Goal: Information Seeking & Learning: Find specific fact

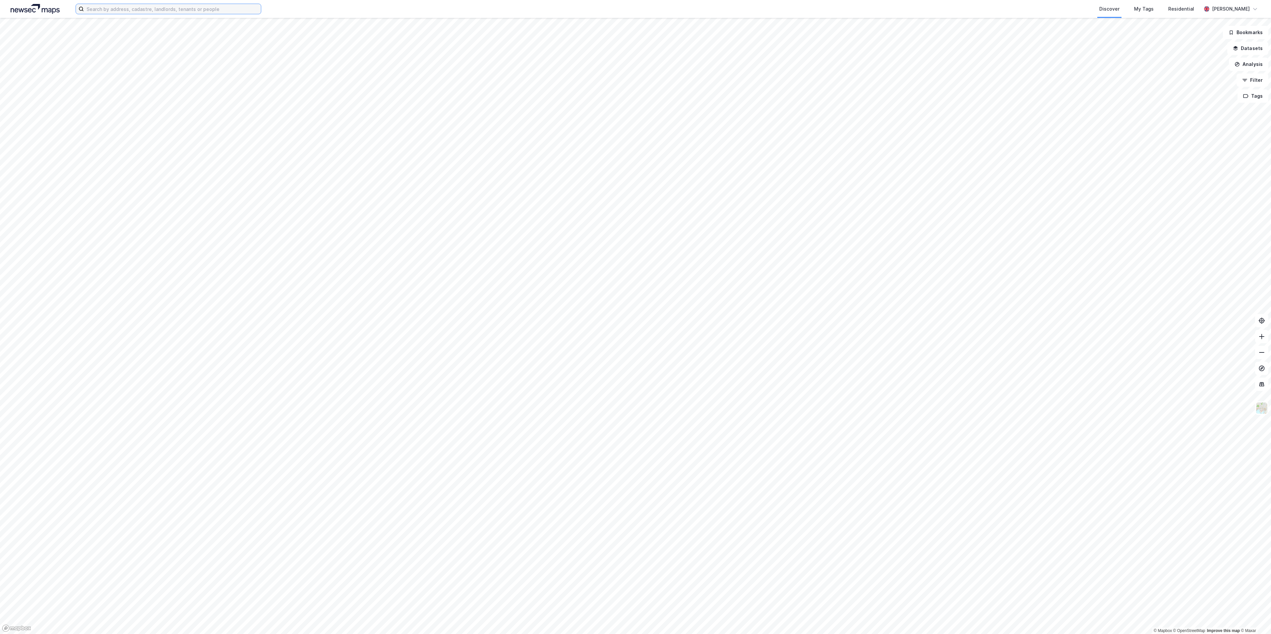
click at [212, 11] on input at bounding box center [172, 9] width 177 height 10
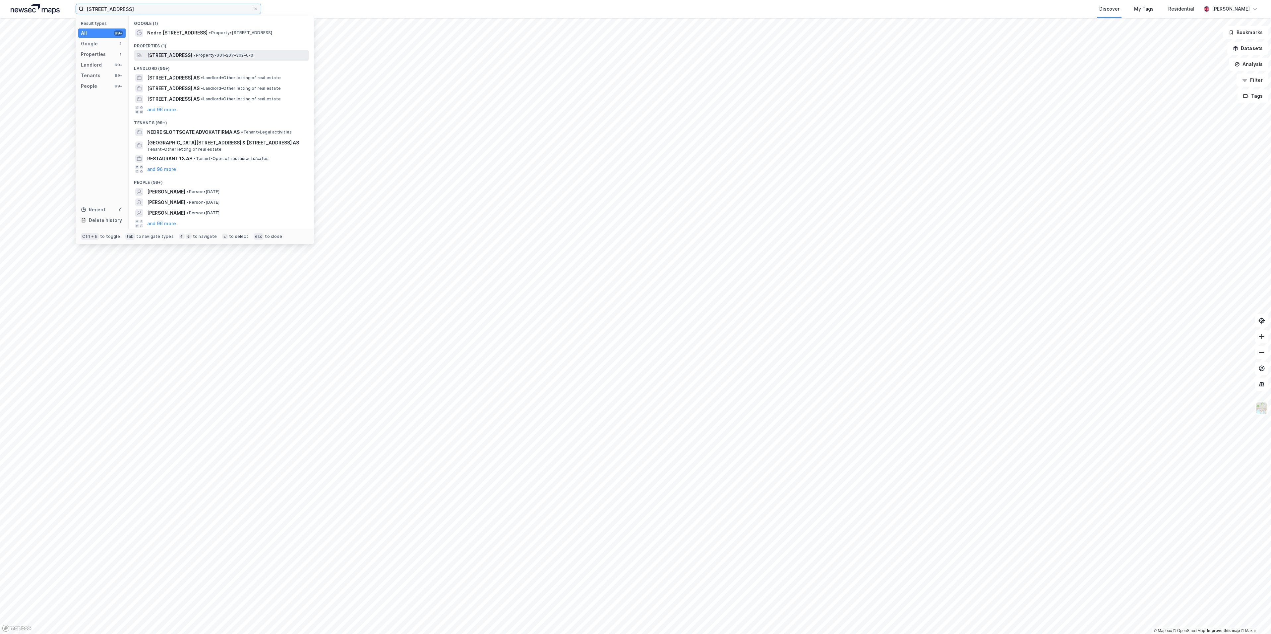
type input "[STREET_ADDRESS]"
click at [185, 54] on span "[STREET_ADDRESS]" at bounding box center [169, 55] width 45 height 8
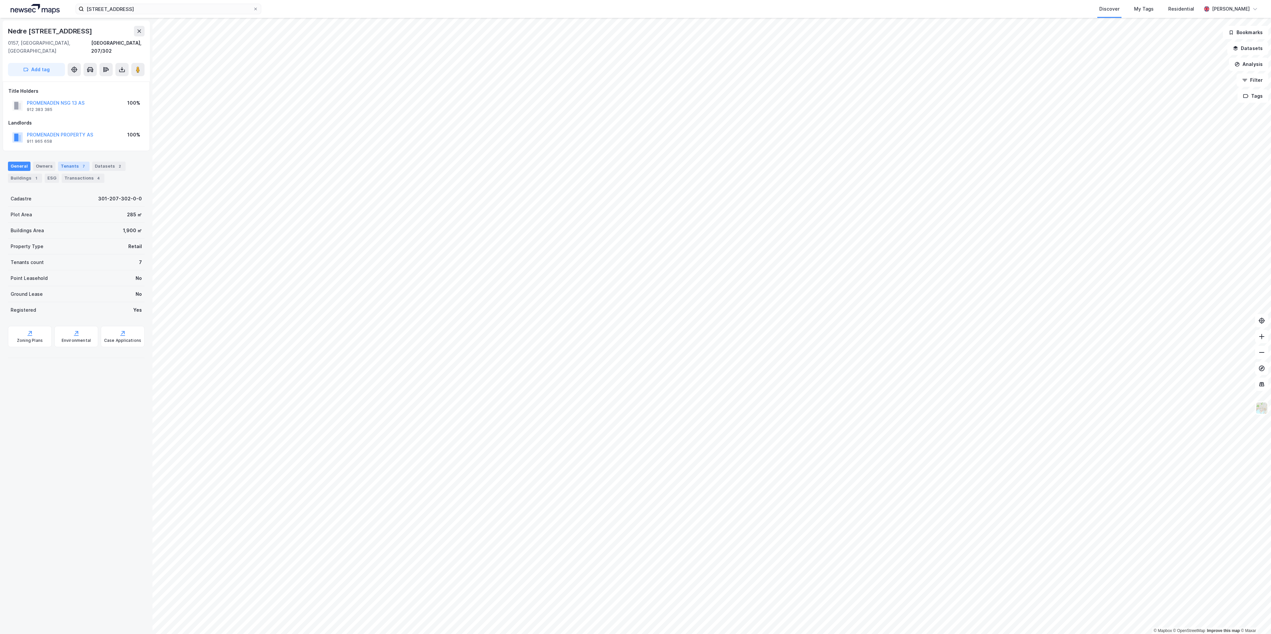
click at [80, 163] on div "7" at bounding box center [83, 166] width 7 height 7
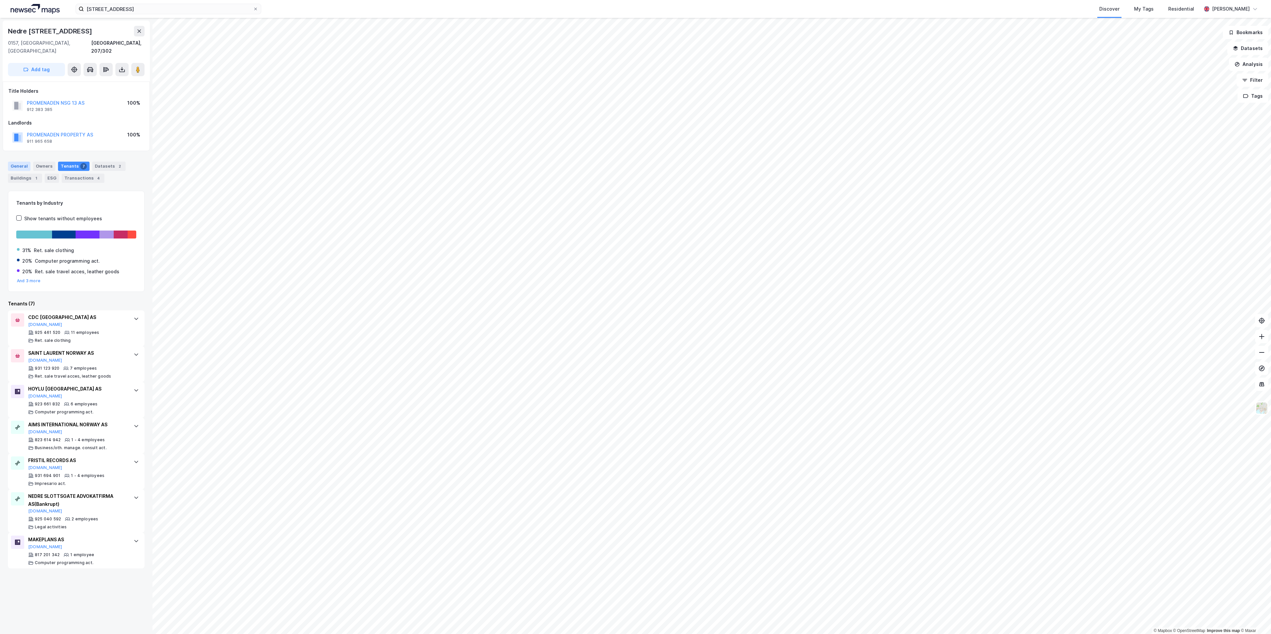
click at [16, 162] on div "General" at bounding box center [19, 166] width 23 height 9
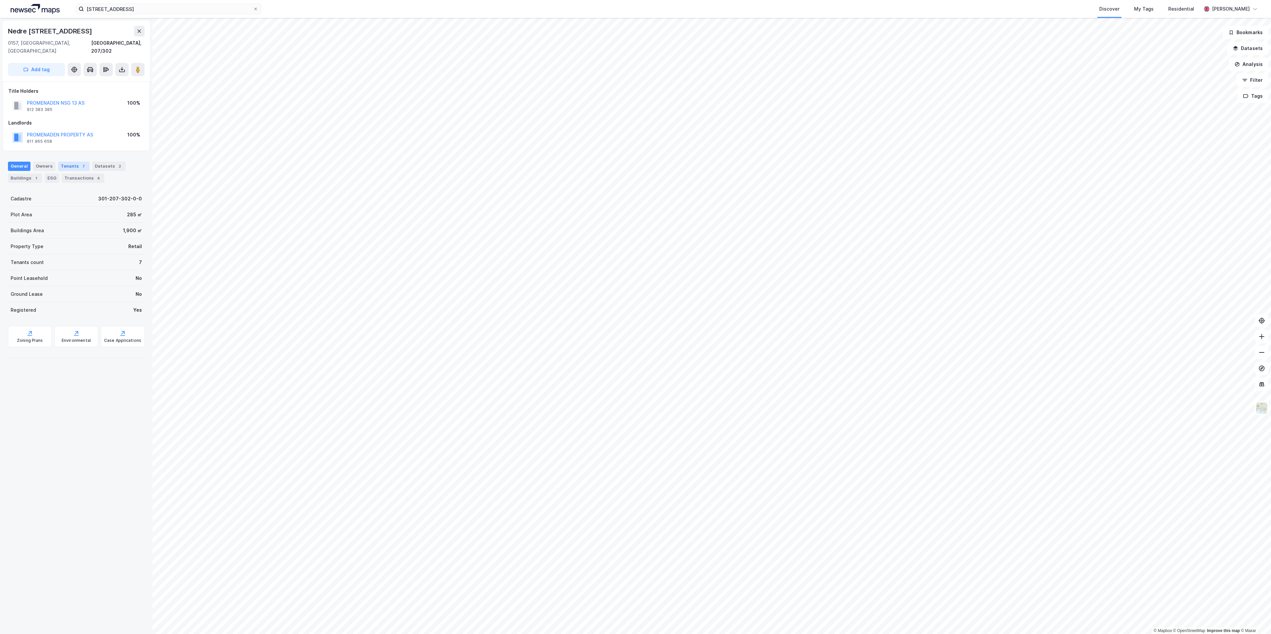
click at [74, 162] on div "Tenants 7" at bounding box center [73, 166] width 31 height 9
click at [69, 99] on div "[STREET_ADDRESS] AS" at bounding box center [53, 103] width 52 height 8
click at [0, 0] on button "[STREET_ADDRESS] AS" at bounding box center [0, 0] width 0 height 0
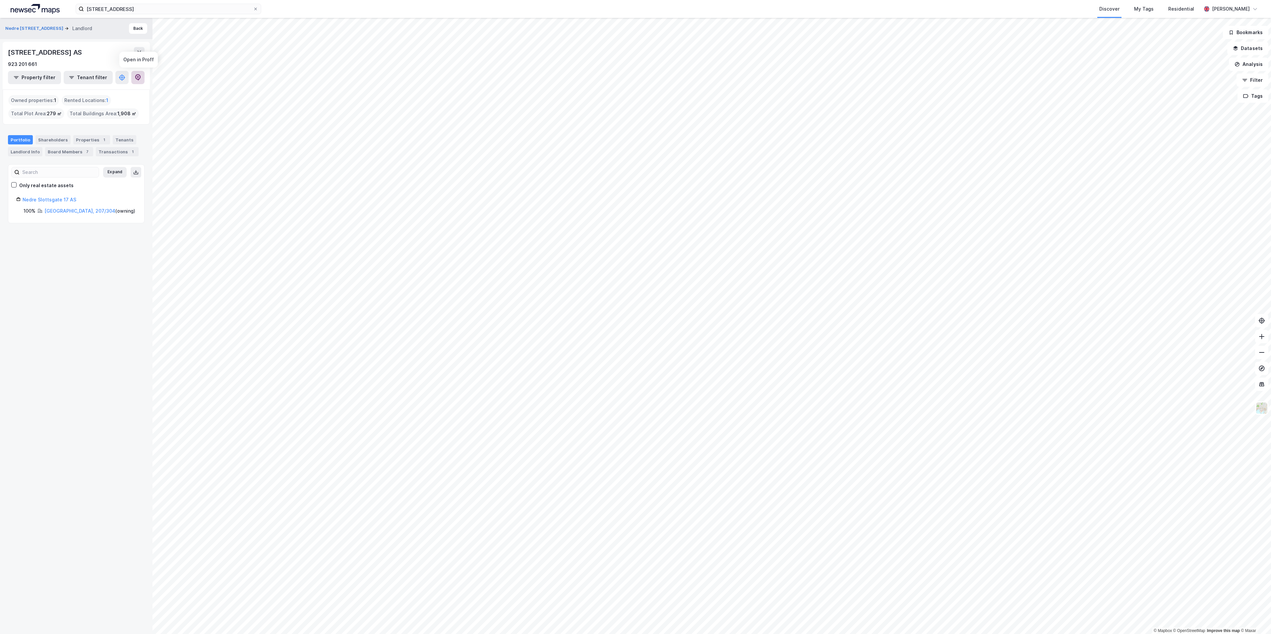
click at [137, 77] on icon at bounding box center [138, 77] width 2 height 2
